Goal: Use online tool/utility: Use online tool/utility

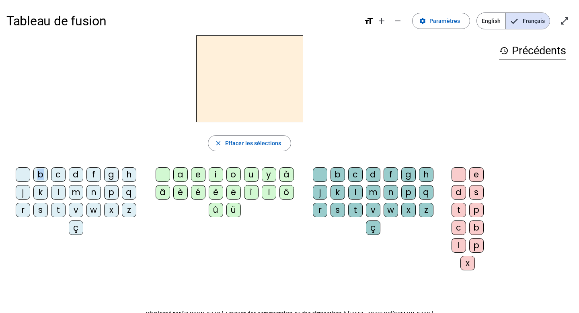
drag, startPoint x: 42, startPoint y: 177, endPoint x: 224, endPoint y: 85, distance: 203.9
click at [224, 85] on div "close [PERSON_NAME] les sélections b c d f g h j k l m n p q r s t v w x z ç a …" at bounding box center [249, 155] width 487 height 241
click at [40, 176] on div "b" at bounding box center [40, 174] width 14 height 14
click at [179, 177] on div "a" at bounding box center [180, 174] width 14 height 14
click at [60, 210] on div "t" at bounding box center [58, 210] width 14 height 14
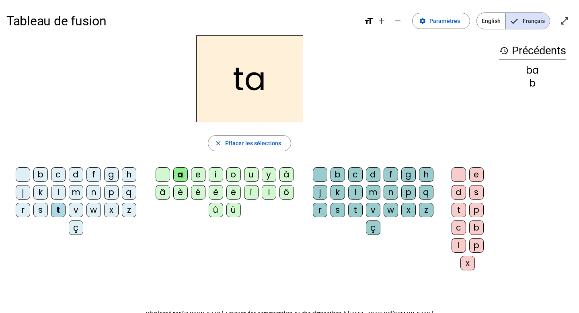
click at [80, 192] on div "m" at bounding box center [76, 192] width 14 height 14
click at [199, 174] on div "e" at bounding box center [198, 174] width 14 height 14
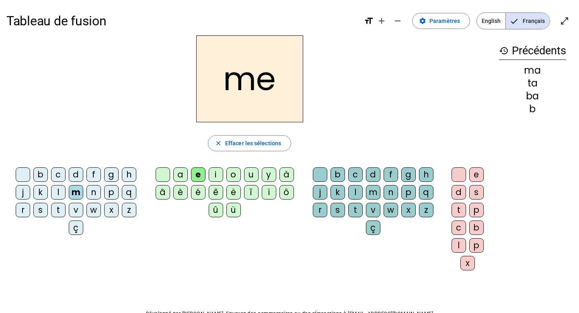
click at [179, 176] on div "a" at bounding box center [180, 174] width 14 height 14
click at [42, 209] on div "s" at bounding box center [40, 210] width 14 height 14
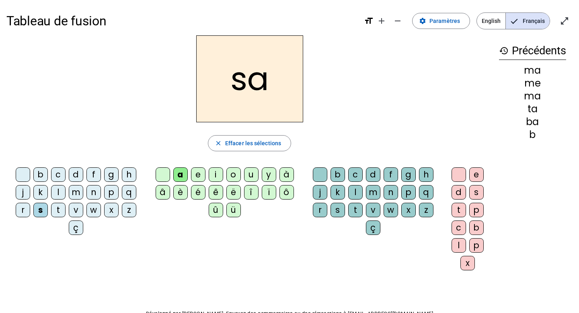
click at [353, 175] on div "c" at bounding box center [355, 174] width 14 height 14
